Goal: Task Accomplishment & Management: Manage account settings

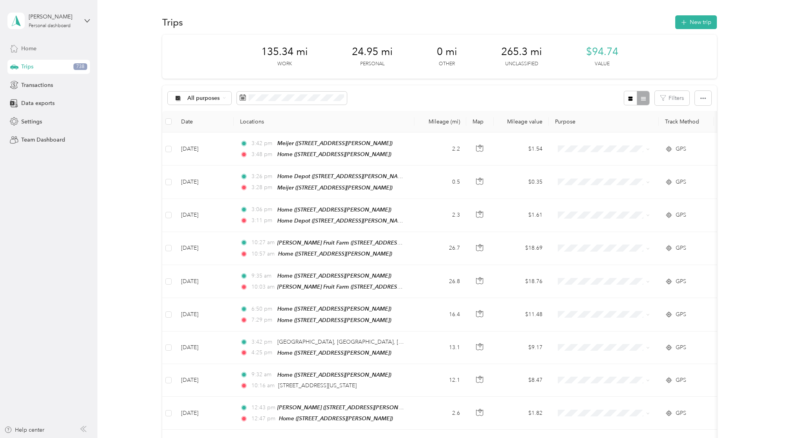
click at [29, 48] on span "Home" at bounding box center [28, 48] width 15 height 8
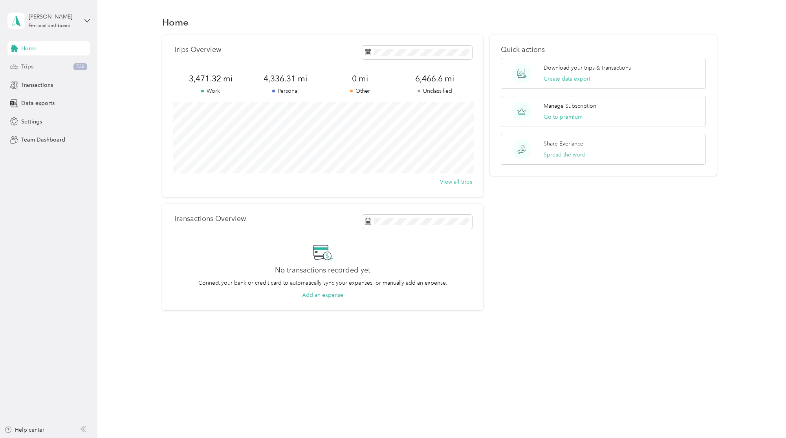
click at [31, 66] on span "Trips" at bounding box center [27, 66] width 12 height 8
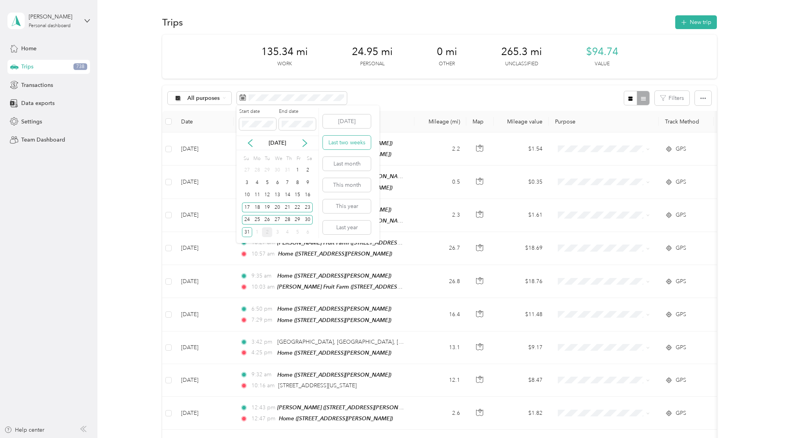
click at [344, 141] on button "Last two weeks" at bounding box center [347, 142] width 48 height 14
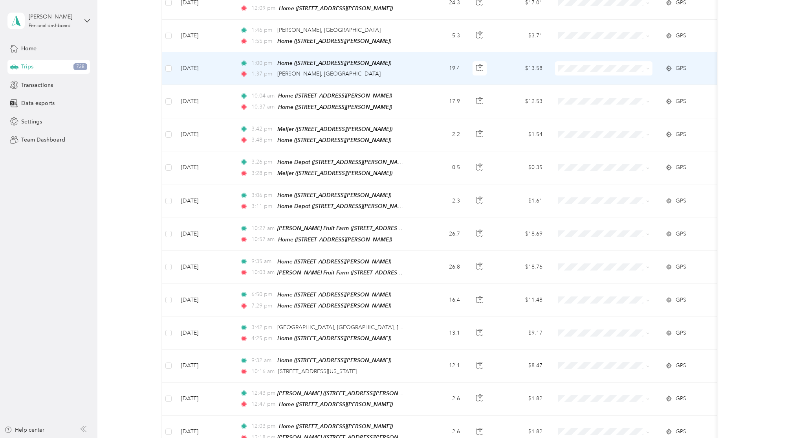
scroll to position [213, 0]
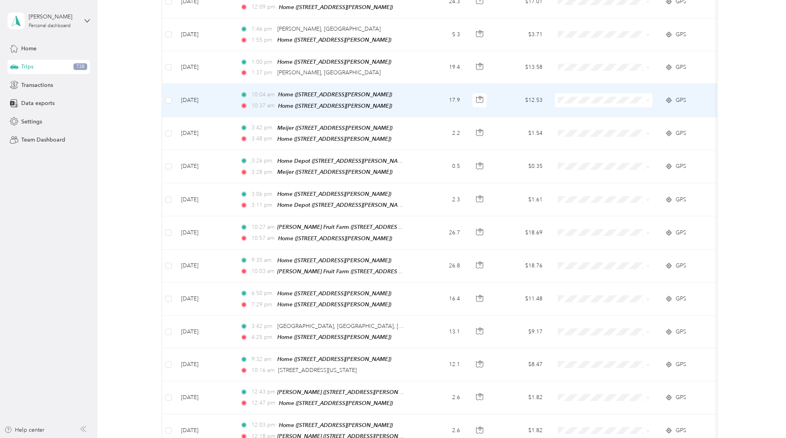
click at [418, 93] on td "17.9" at bounding box center [440, 100] width 52 height 33
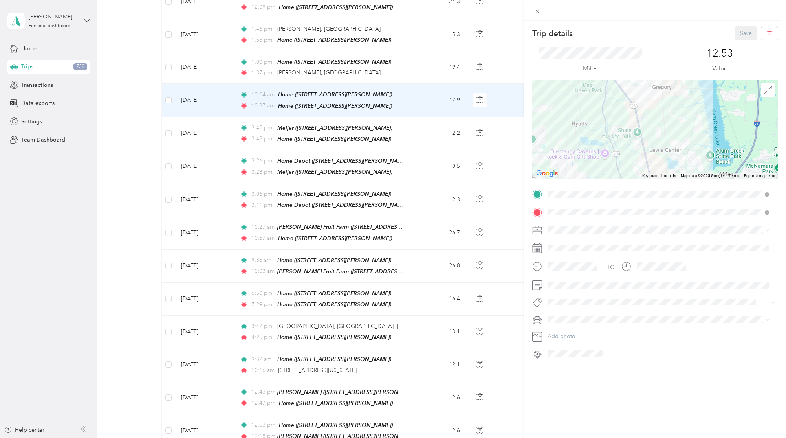
drag, startPoint x: 674, startPoint y: 95, endPoint x: 626, endPoint y: 145, distance: 69.2
click at [626, 145] on div at bounding box center [654, 129] width 245 height 98
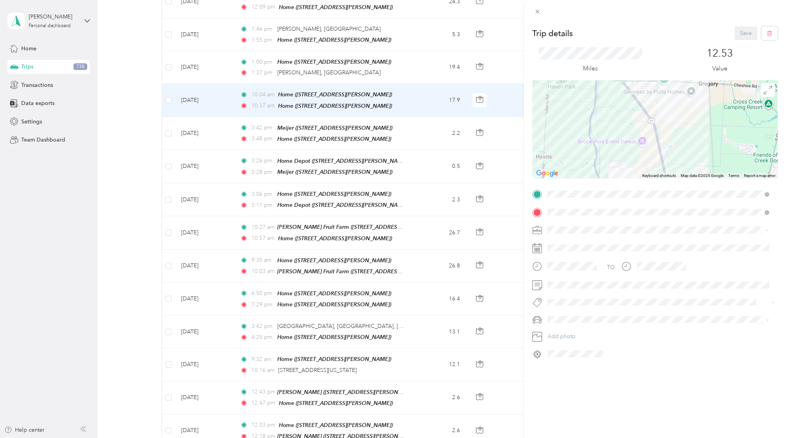
drag, startPoint x: 615, startPoint y: 107, endPoint x: 630, endPoint y: 162, distance: 56.4
click at [630, 162] on div at bounding box center [654, 129] width 245 height 98
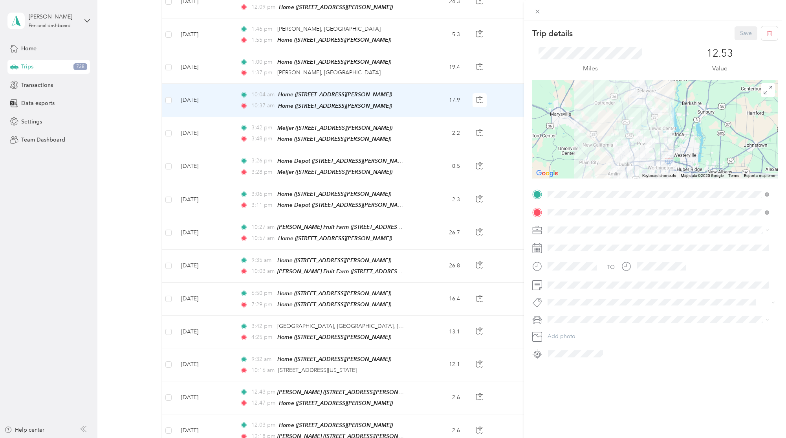
drag, startPoint x: 618, startPoint y: 156, endPoint x: 615, endPoint y: 127, distance: 28.8
click at [615, 127] on div at bounding box center [654, 129] width 245 height 98
